Goal: Information Seeking & Learning: Learn about a topic

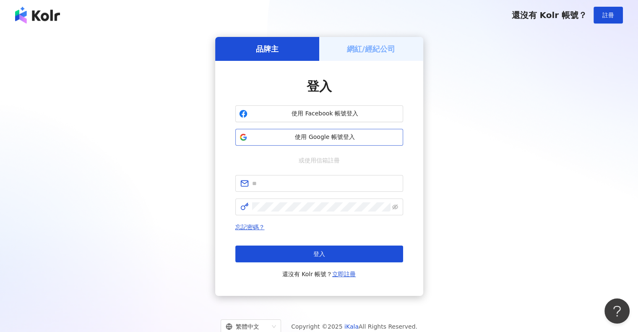
click at [327, 141] on button "使用 Google 帳號登入" at bounding box center [319, 137] width 168 height 17
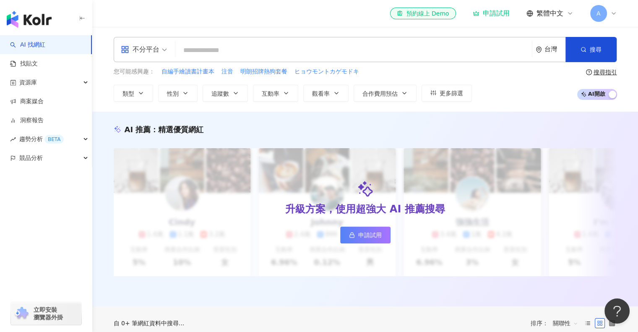
click at [265, 57] on input "search" at bounding box center [354, 50] width 350 height 16
type input "*"
type input "**"
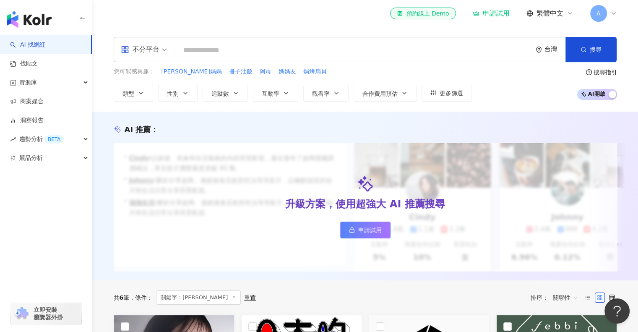
click at [265, 46] on input "search" at bounding box center [354, 50] width 350 height 16
type input "*"
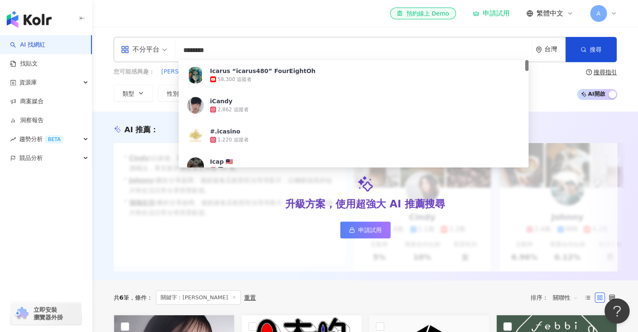
type input "*********"
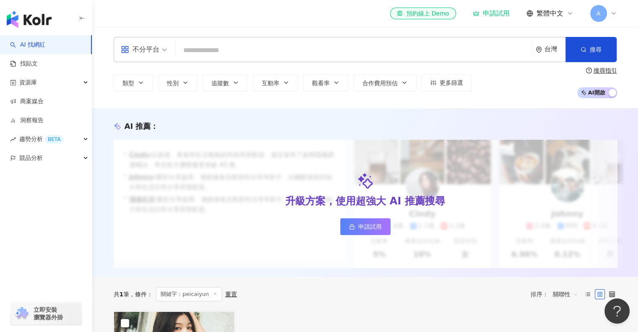
click at [327, 58] on input "search" at bounding box center [354, 50] width 350 height 16
type input "*"
type input "***"
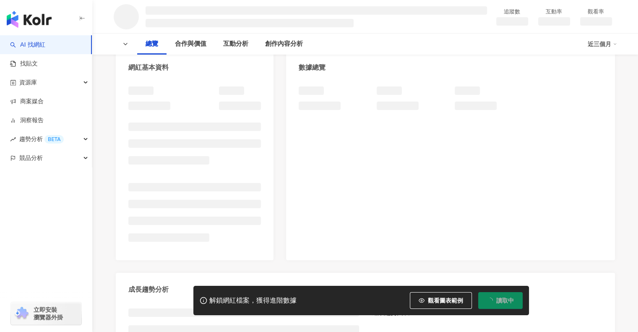
scroll to position [210, 0]
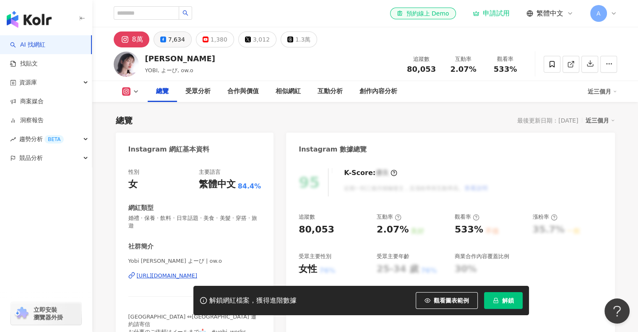
click at [171, 41] on div "7,634" at bounding box center [176, 40] width 17 height 12
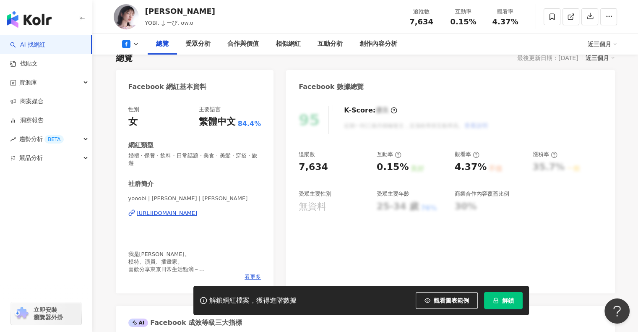
scroll to position [210, 0]
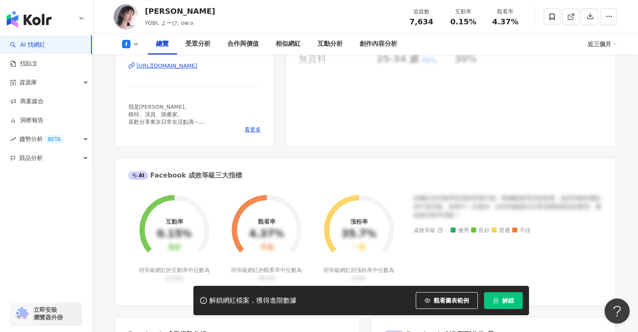
click at [197, 68] on div "https://www.facebook.com/1643902149269668" at bounding box center [167, 66] width 61 height 8
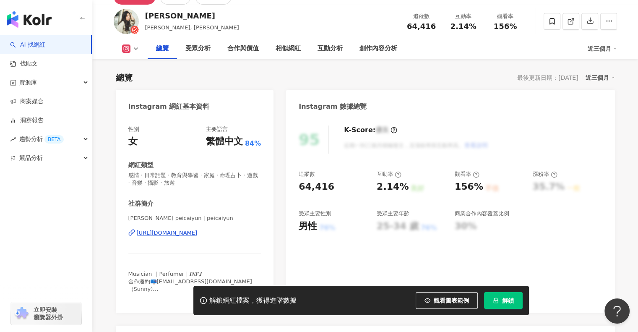
scroll to position [44, 0]
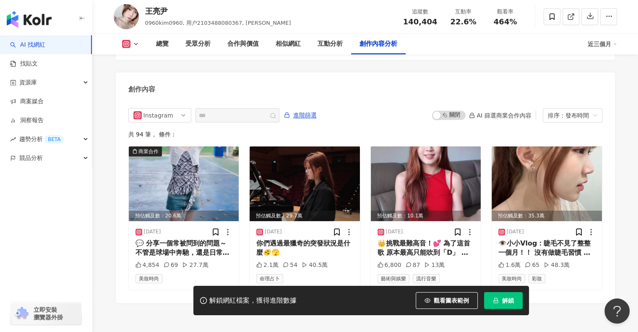
scroll to position [2617, 0]
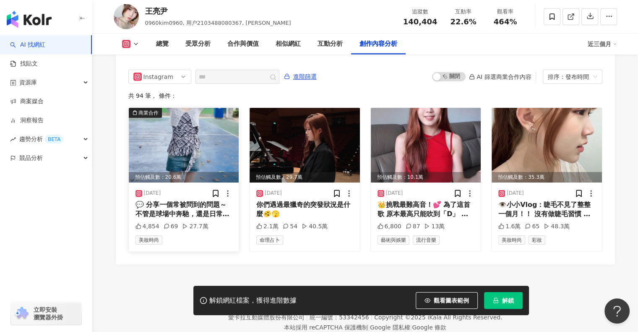
click at [178, 200] on div "💬 分享一個常被問到的問題～ 不管是球場中奔馳，還是日常生活上 我都不想被瑣事拖慢效率⋯ 而蝦皮當日到貨「今天訂今天到」的快速 讓我能把生活節奏掌握在自己手上…" at bounding box center [183, 209] width 97 height 19
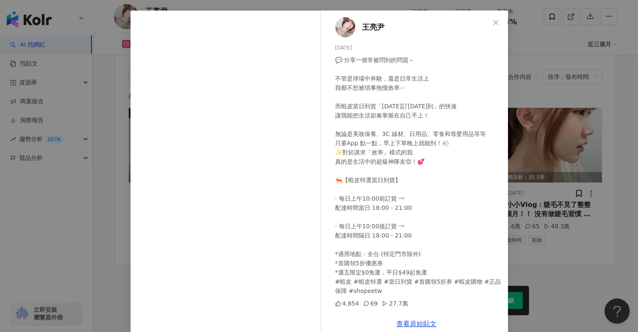
scroll to position [45, 0]
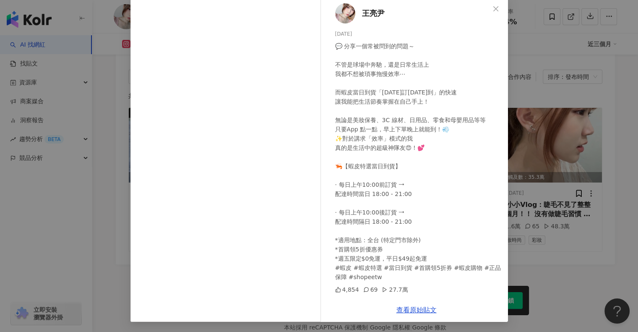
click at [617, 207] on div "王亮尹 2025/8/15 💬 分享一個常被問到的問題～ 不管是球場中奔馳，還是日常生活上 我都不想被瑣事拖慢效率⋯ 而蝦皮當日到貨「今天訂今天到」的快速 讓…" at bounding box center [319, 166] width 638 height 332
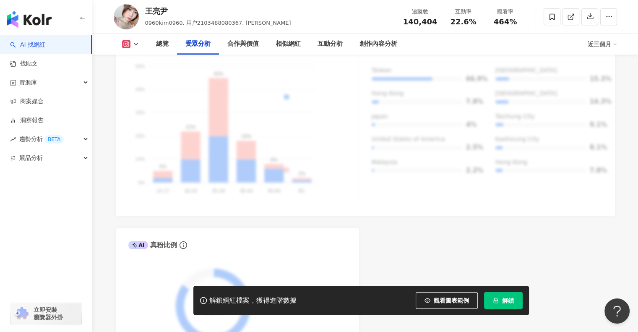
scroll to position [0, 0]
